Goal: Information Seeking & Learning: Learn about a topic

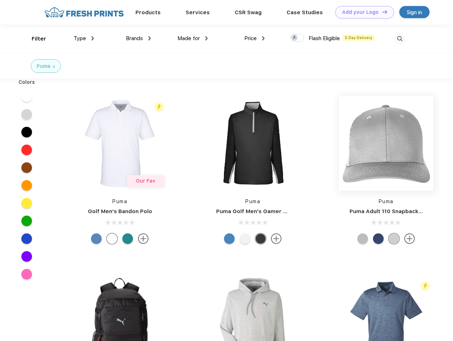
scroll to position [0, 0]
click at [362, 12] on link "Add your Logo Design Tool" at bounding box center [364, 12] width 59 height 12
click at [0, 0] on div "Design Tool" at bounding box center [0, 0] width 0 height 0
click at [381, 12] on link "Add your Logo Design Tool" at bounding box center [364, 12] width 59 height 12
click at [34, 39] on div "Filter" at bounding box center [39, 39] width 15 height 8
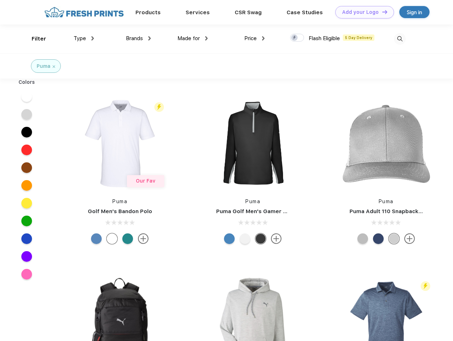
click at [84, 38] on span "Type" at bounding box center [80, 38] width 12 height 6
click at [138, 38] on span "Brands" at bounding box center [134, 38] width 17 height 6
click at [193, 38] on span "Made for" at bounding box center [188, 38] width 22 height 6
click at [254, 38] on span "Price" at bounding box center [250, 38] width 12 height 6
click at [297, 38] on div at bounding box center [297, 38] width 14 height 8
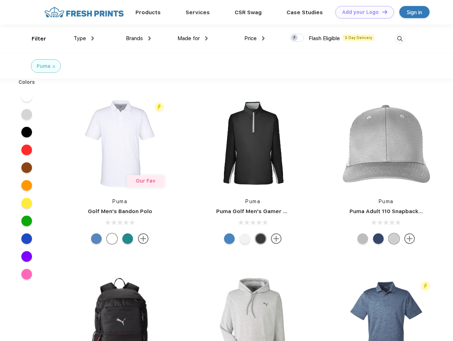
click at [294, 38] on input "checkbox" at bounding box center [292, 35] width 5 height 5
click at [399, 39] on img at bounding box center [400, 39] width 12 height 12
